Goal: Information Seeking & Learning: Check status

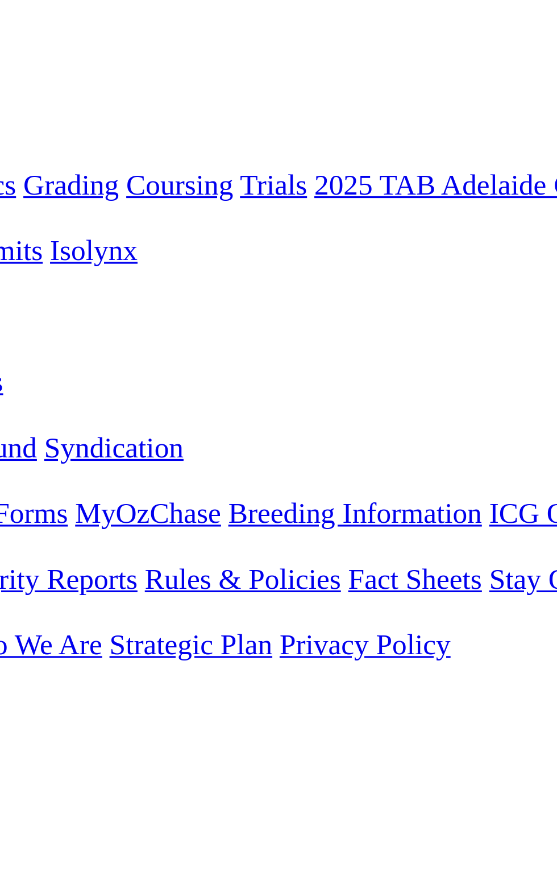
click at [30, 632] on link "4 1 7 5" at bounding box center [17, 637] width 25 height 10
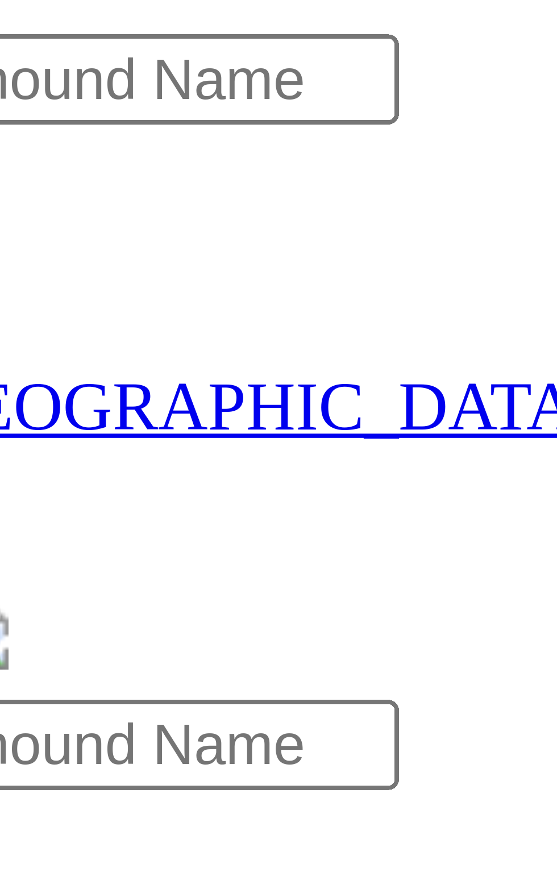
click at [15, 404] on span "R1" at bounding box center [10, 409] width 11 height 10
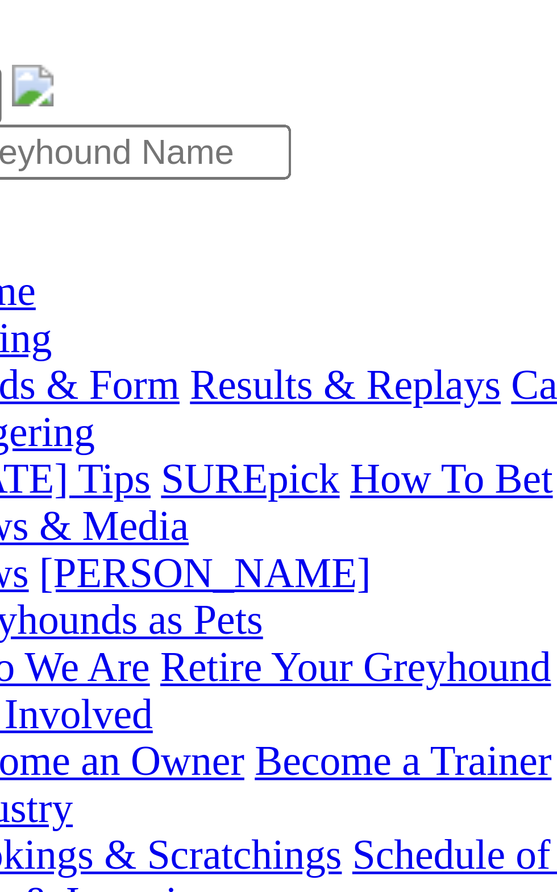
scroll to position [2, 0]
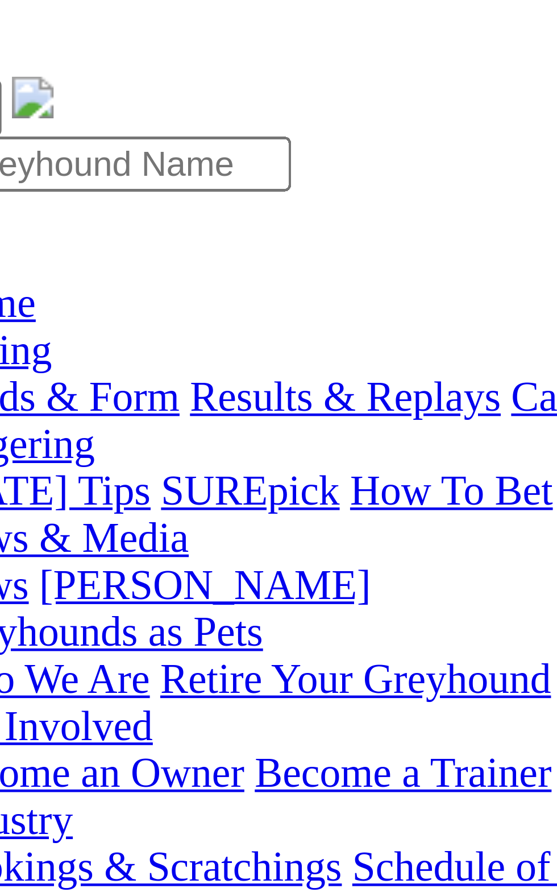
click at [43, 412] on span "4 1 7 8" at bounding box center [30, 417] width 25 height 10
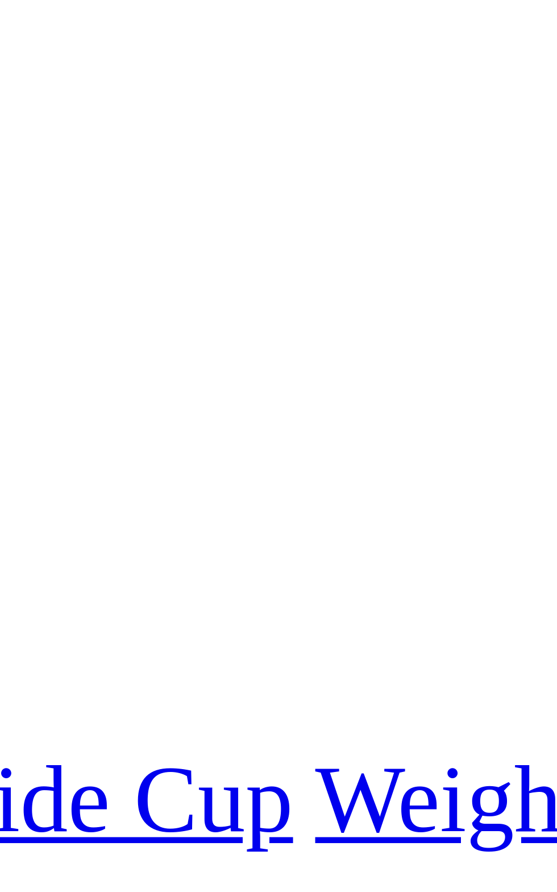
click at [47, 496] on span "1 8 2 4" at bounding box center [34, 501] width 25 height 10
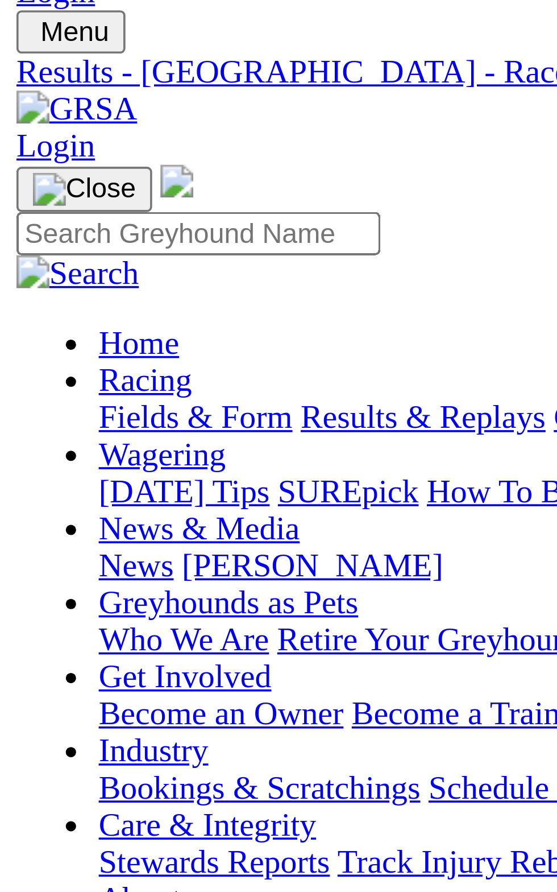
scroll to position [34, 0]
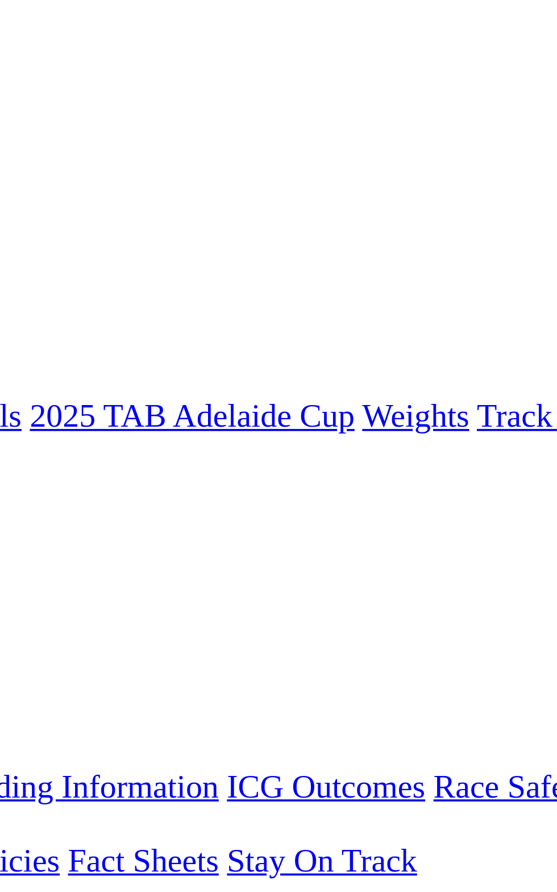
click at [15, 452] on span "R9" at bounding box center [10, 457] width 11 height 10
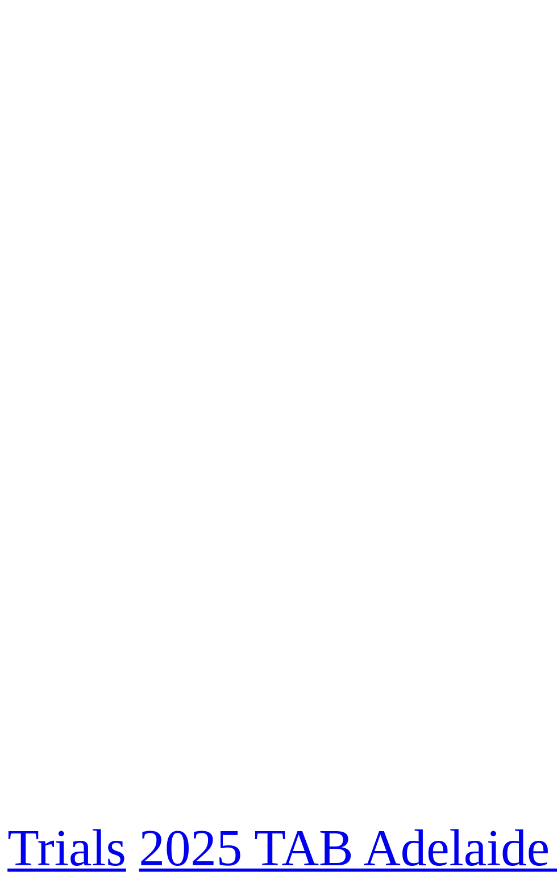
click at [43, 475] on span "7 1 8 2" at bounding box center [30, 480] width 25 height 10
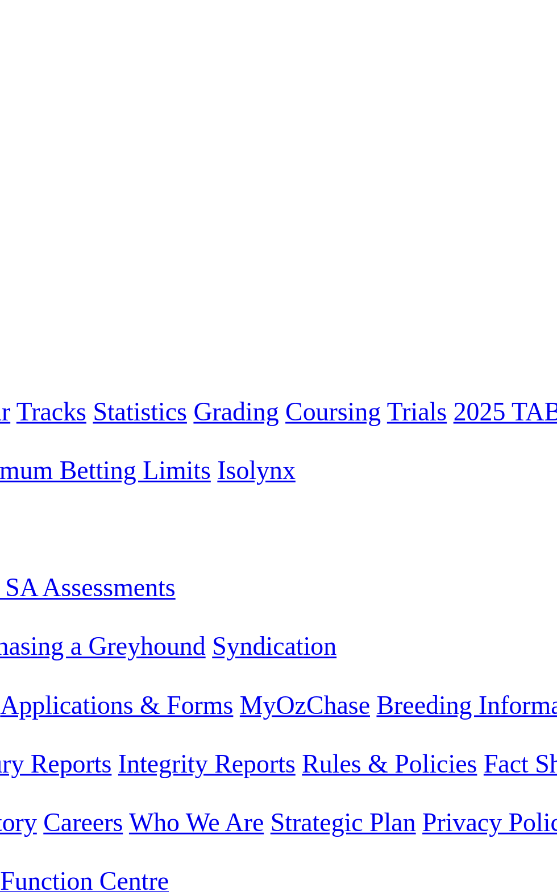
scroll to position [5, 0]
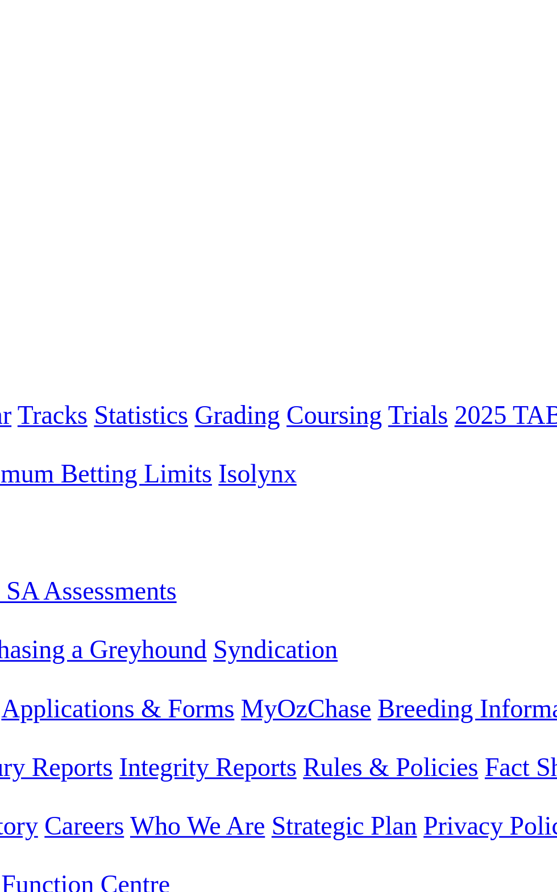
click at [15, 461] on span "R7" at bounding box center [10, 466] width 11 height 10
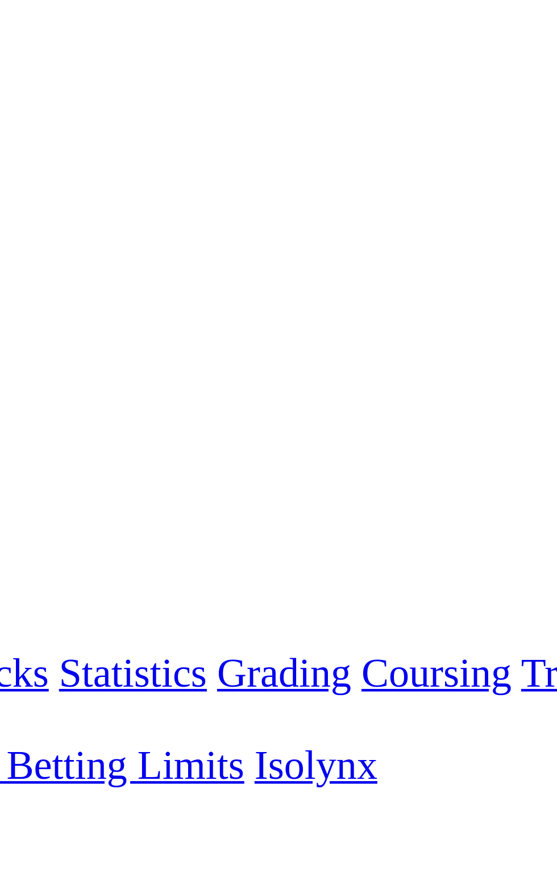
click at [280, 557] on div "R7 TAB STAKE CTB Division1 Time: 8:12pm • Distance: 342m Grade: 5 Grade: 5 • Di…" at bounding box center [279, 623] width 548 height 133
click at [275, 455] on div "R6 8 1 6 2" at bounding box center [279, 460] width 548 height 10
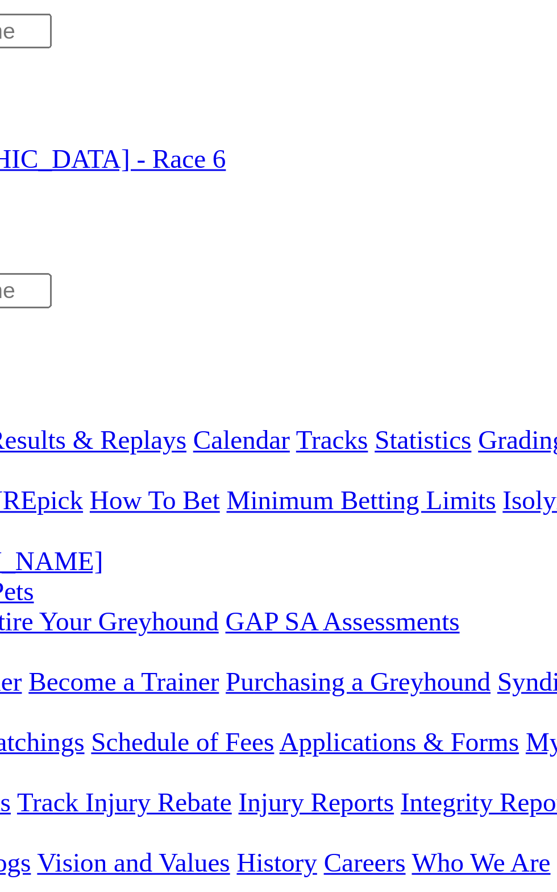
click at [15, 445] on span "R5" at bounding box center [10, 450] width 11 height 10
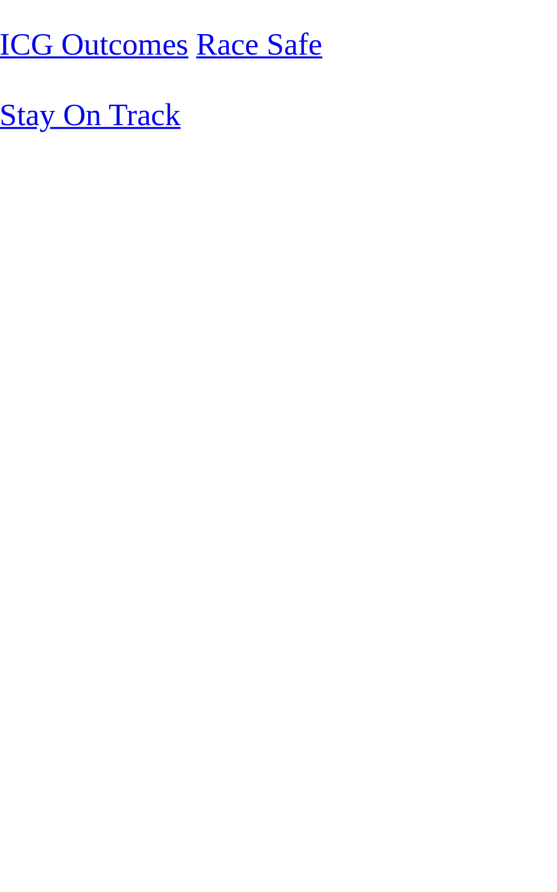
scroll to position [16, 0]
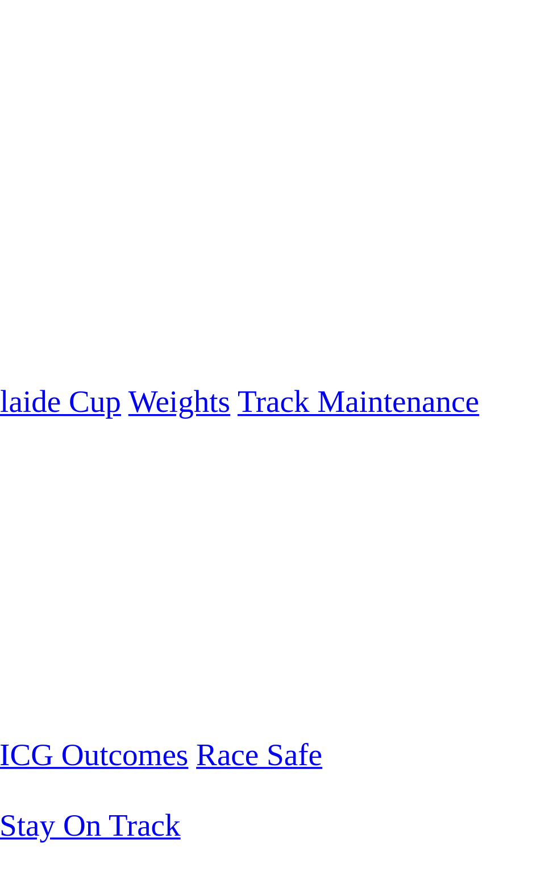
scroll to position [0, 0]
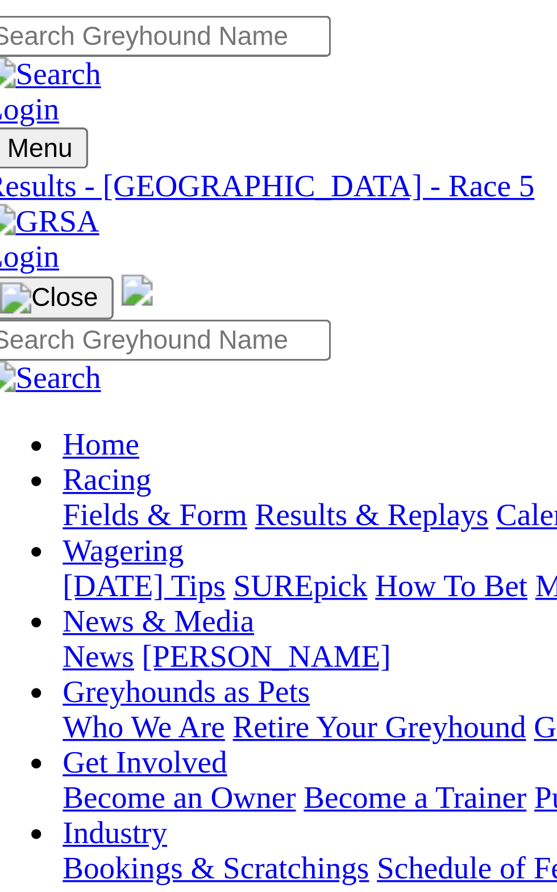
click at [103, 578] on div "Time: 7:32pm • Distance: 530m Grade: 6" at bounding box center [279, 603] width 548 height 51
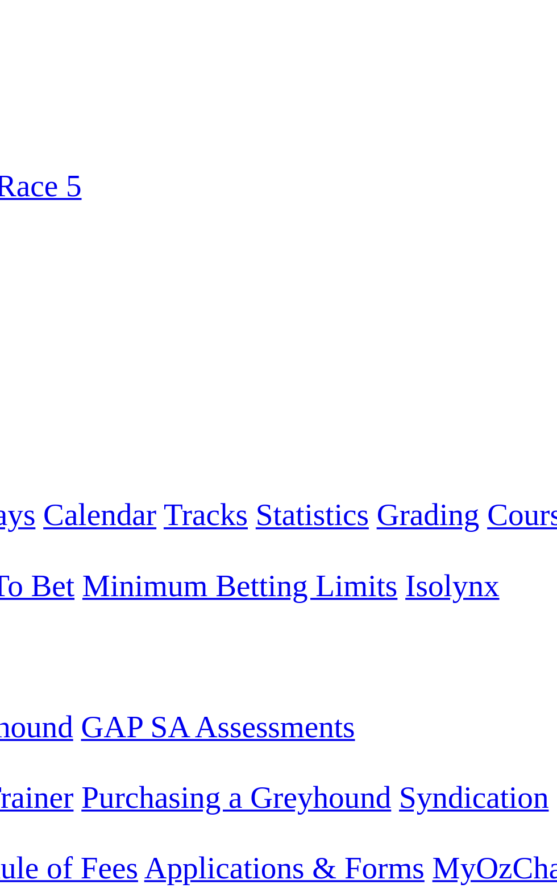
click at [43, 434] on span "5 4 7 2" at bounding box center [30, 439] width 25 height 10
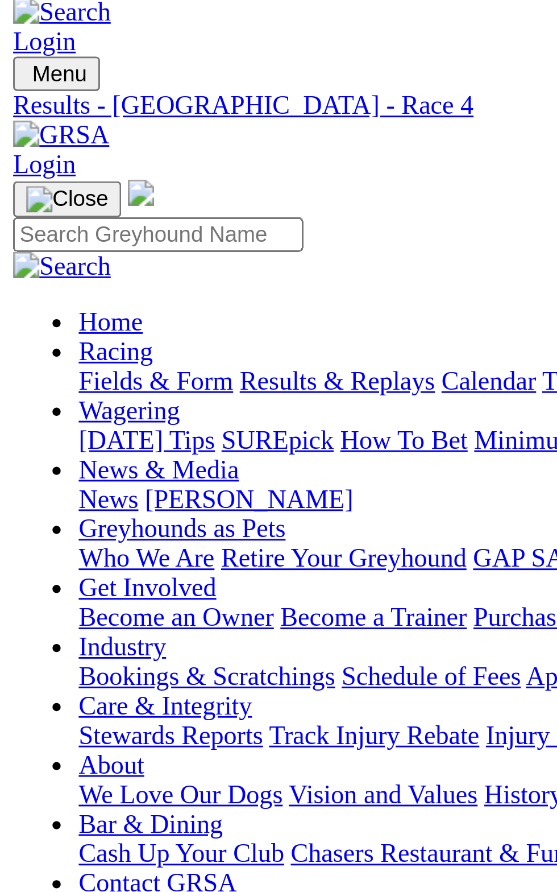
scroll to position [14, 0]
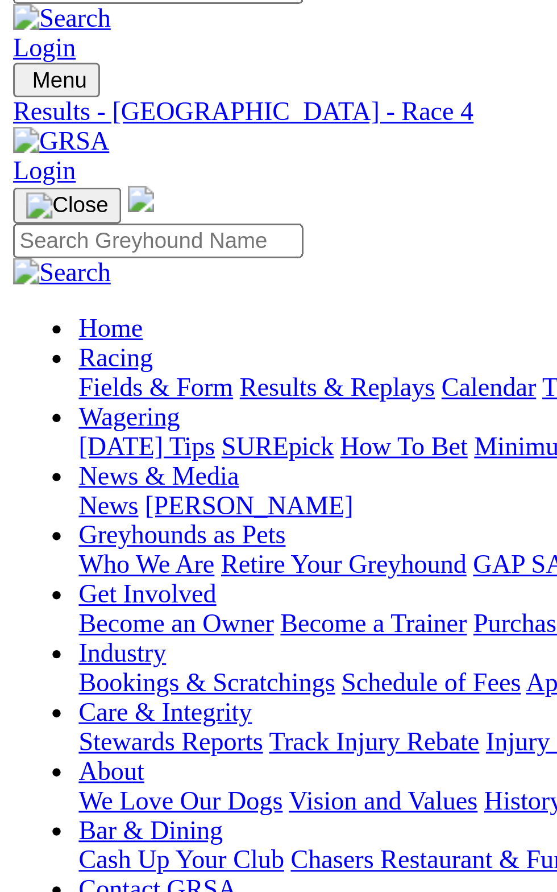
click at [15, 411] on span "R3" at bounding box center [10, 416] width 11 height 10
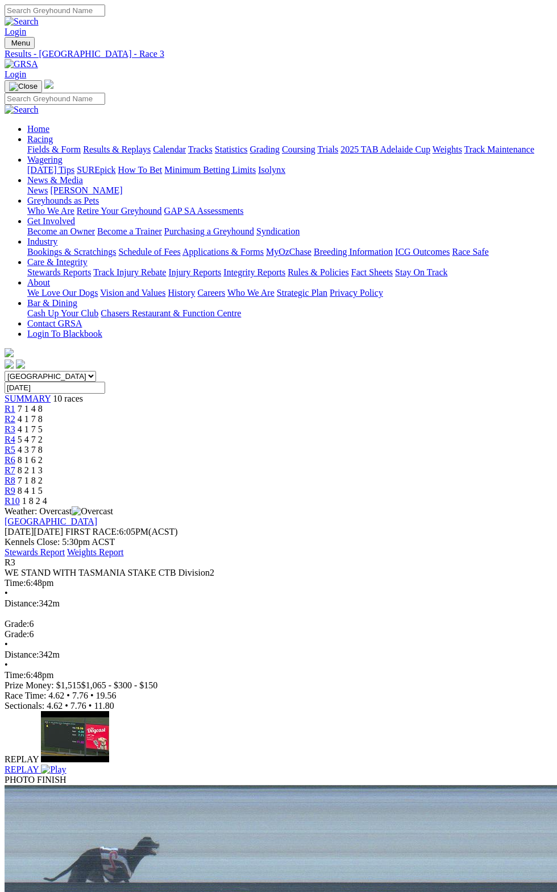
scroll to position [4, 0]
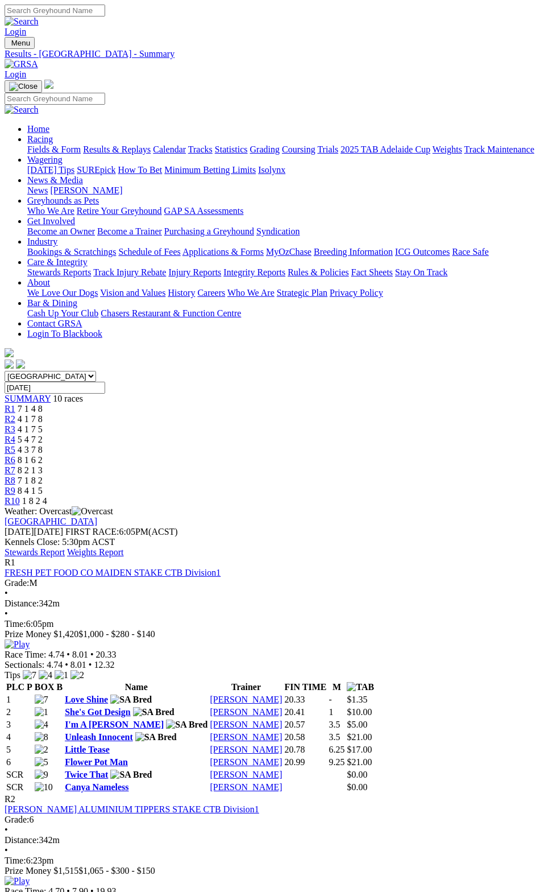
click at [43, 404] on span "7 1 4 8" at bounding box center [30, 409] width 25 height 10
